Goal: Information Seeking & Learning: Learn about a topic

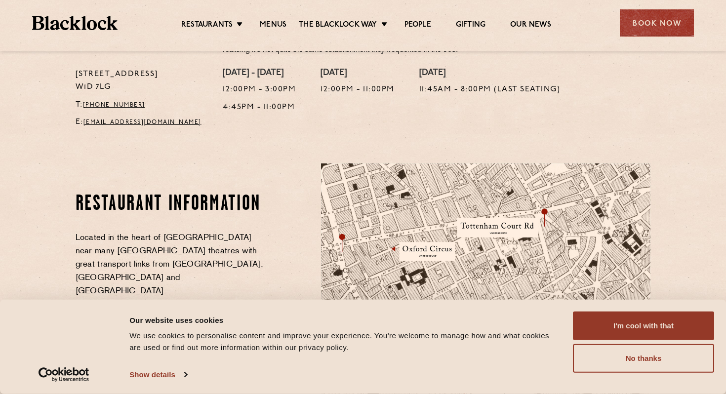
scroll to position [573, 0]
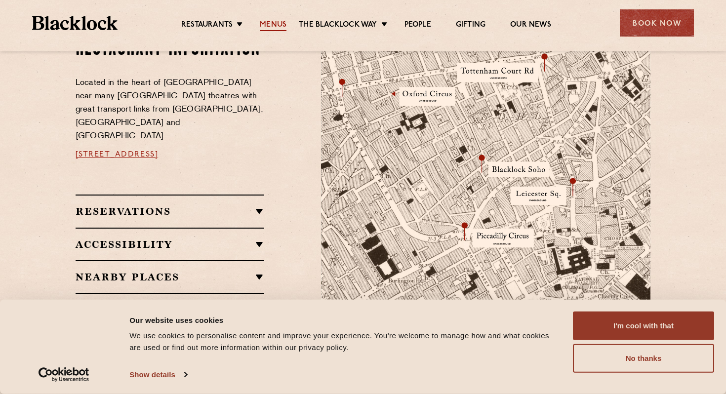
click at [276, 28] on link "Menus" at bounding box center [273, 25] width 27 height 11
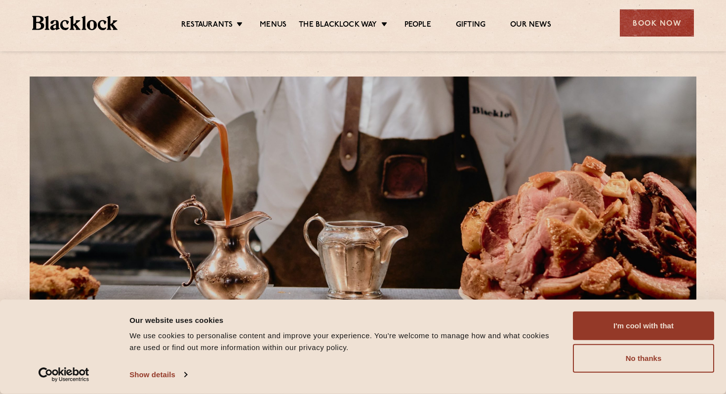
click at [601, 376] on div "Consent Details [#IABV2SETTINGS#] About Our website uses cookies We use cookies…" at bounding box center [363, 347] width 703 height 71
click at [600, 374] on div "Consent Details [#IABV2SETTINGS#] About Our website uses cookies We use cookies…" at bounding box center [363, 347] width 703 height 71
click at [594, 360] on button "No thanks" at bounding box center [643, 358] width 141 height 29
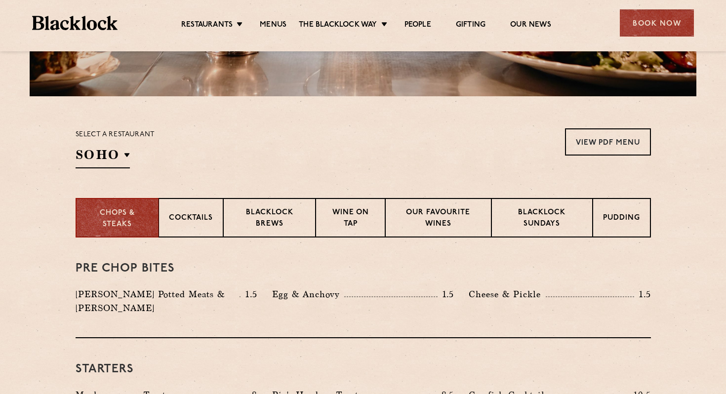
scroll to position [261, 0]
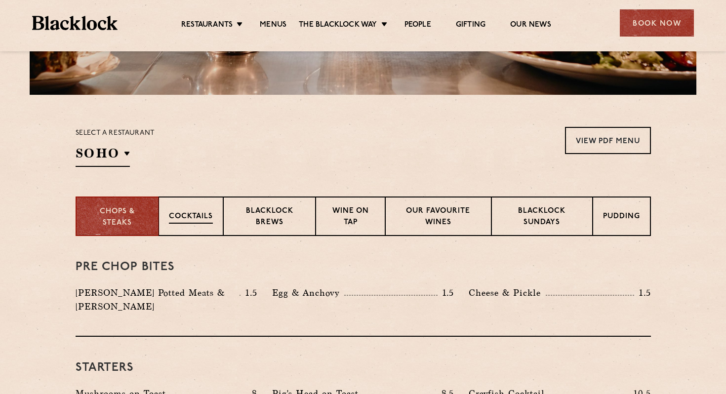
click at [201, 210] on div "Cocktails" at bounding box center [191, 217] width 65 height 40
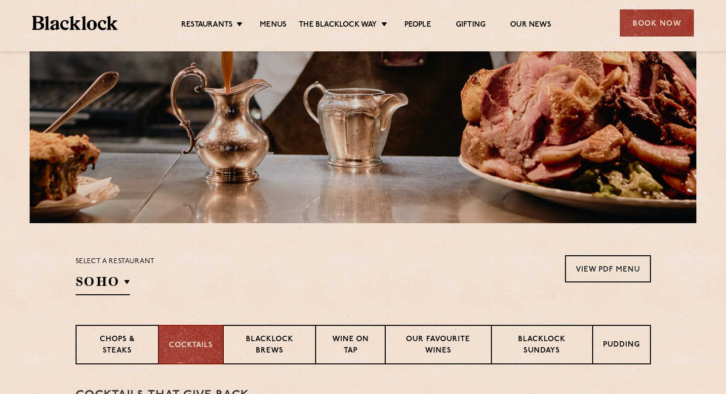
scroll to position [397, 0]
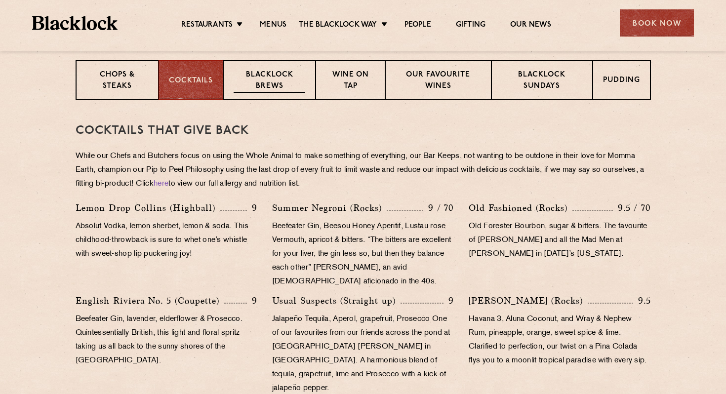
click at [293, 63] on div "Blacklock Brews" at bounding box center [269, 80] width 93 height 40
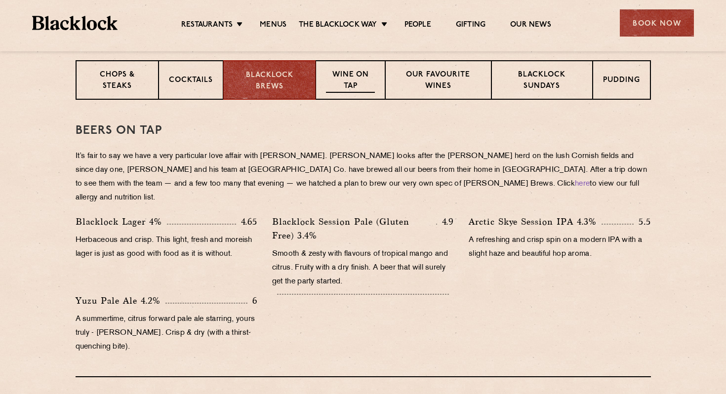
click at [353, 83] on p "Wine on Tap" at bounding box center [350, 81] width 48 height 23
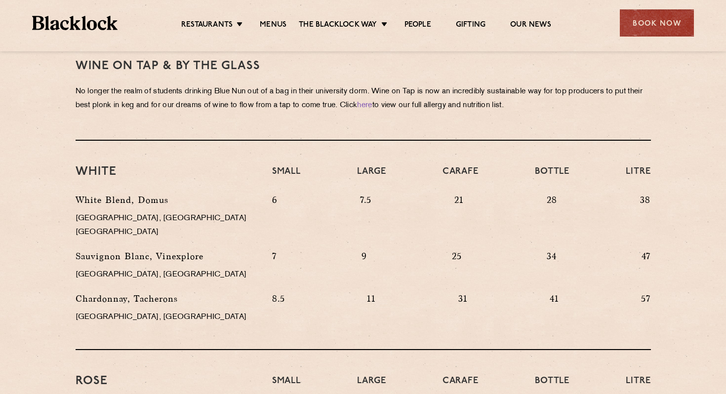
scroll to position [385, 0]
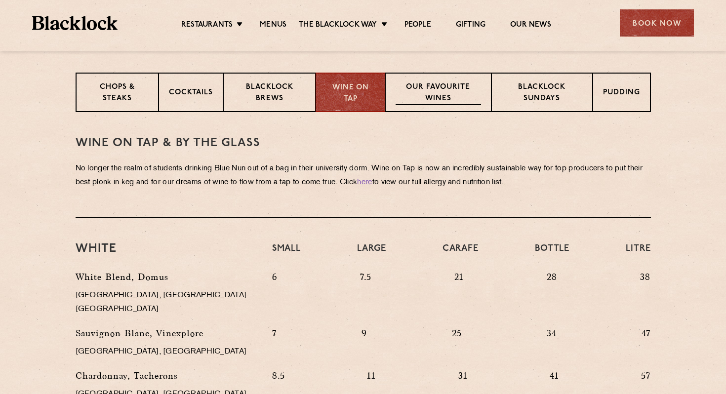
click at [426, 107] on div "Our favourite wines" at bounding box center [438, 93] width 106 height 40
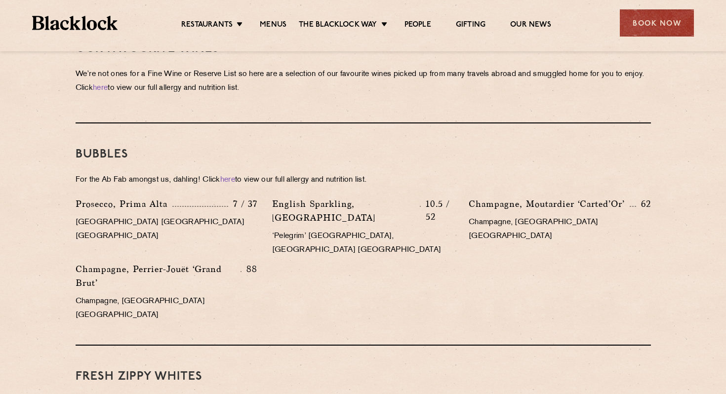
scroll to position [376, 0]
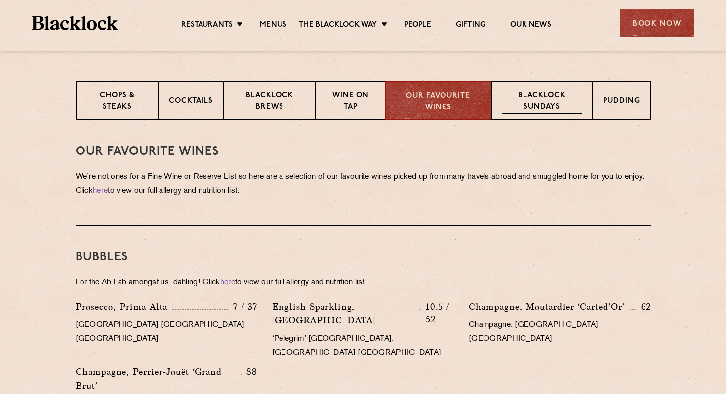
click at [496, 88] on div "Blacklock Sundays" at bounding box center [542, 101] width 101 height 40
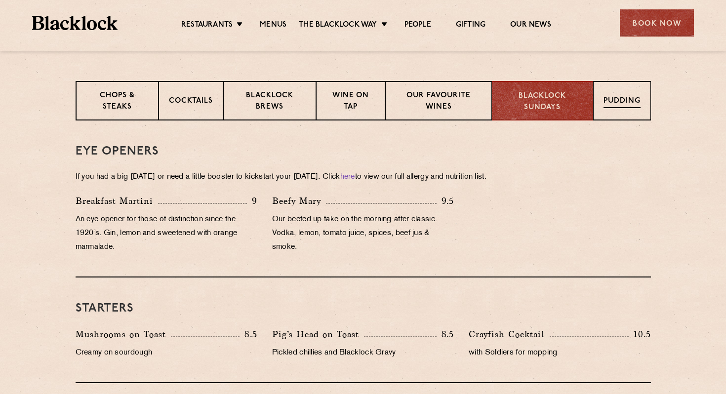
click at [612, 99] on p "Pudding" at bounding box center [622, 102] width 37 height 12
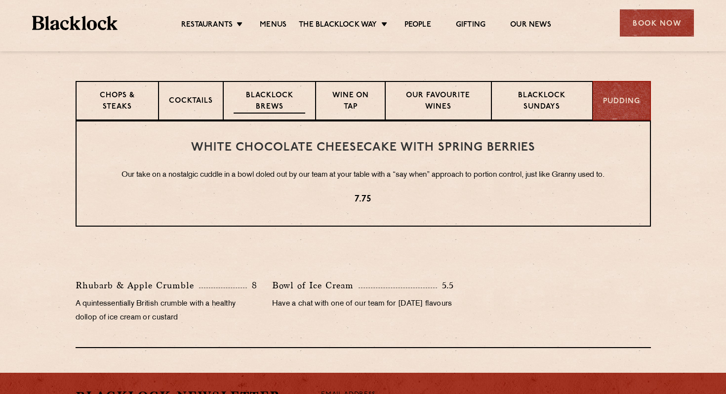
click at [249, 94] on p "Blacklock Brews" at bounding box center [270, 101] width 72 height 23
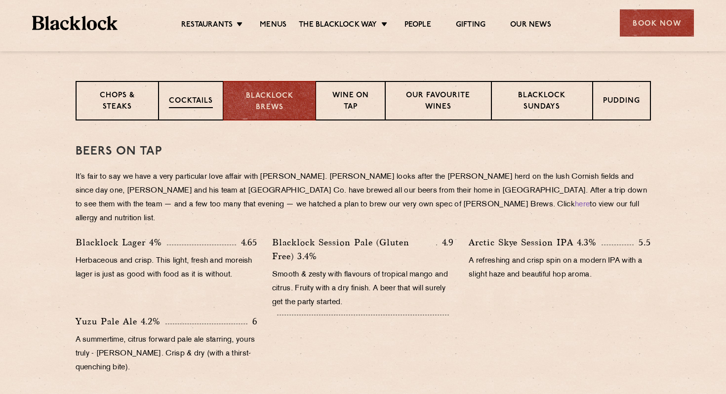
click at [216, 94] on div "Cocktails" at bounding box center [191, 101] width 65 height 40
